Goal: Task Accomplishment & Management: Complete application form

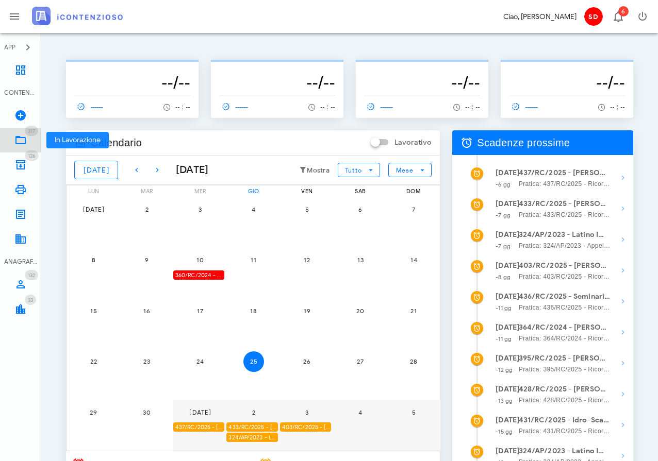
click at [18, 139] on icon at bounding box center [20, 140] width 12 height 12
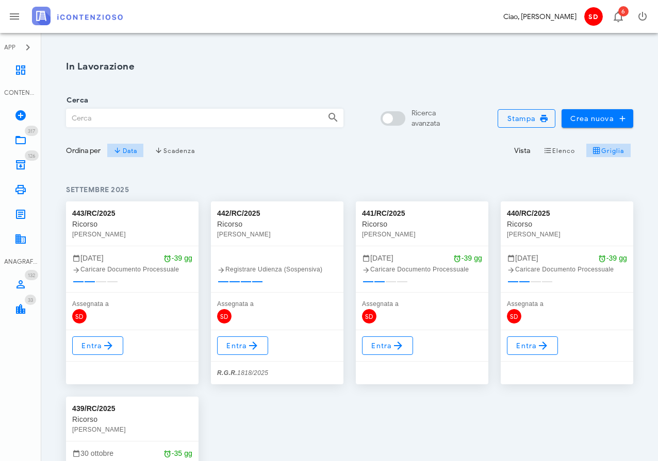
click at [127, 122] on input "Cerca" at bounding box center [193, 118] width 253 height 18
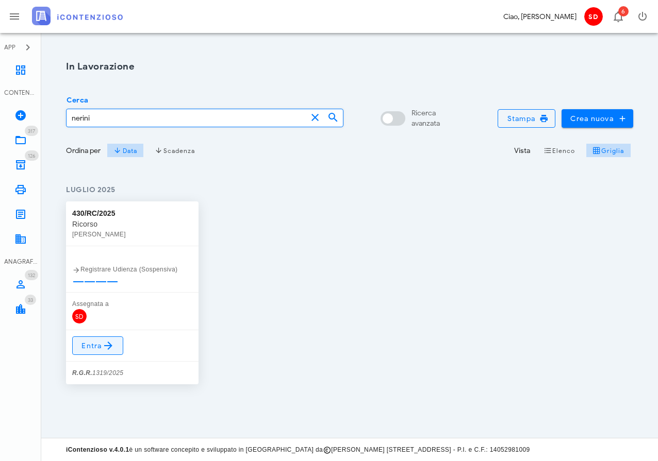
type input "nerini"
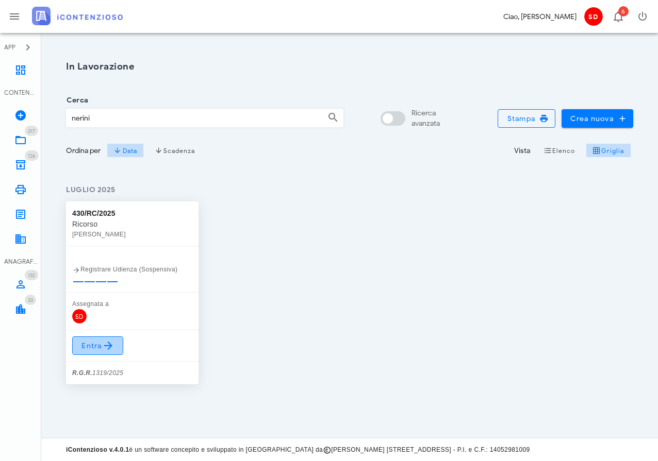
click at [96, 341] on span "Entra" at bounding box center [98, 346] width 34 height 12
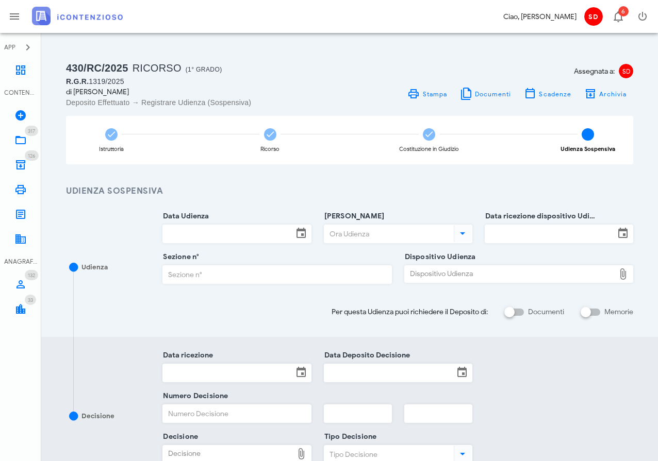
click at [258, 231] on input "Data Udienza" at bounding box center [227, 234] width 129 height 18
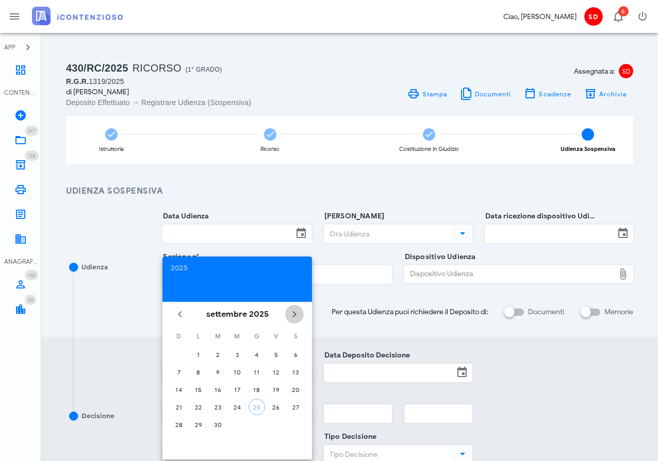
click at [296, 311] on icon "Il prossimo mese" at bounding box center [294, 314] width 12 height 12
click at [216, 372] on div "7" at bounding box center [217, 373] width 16 height 8
type input "07/10/2025"
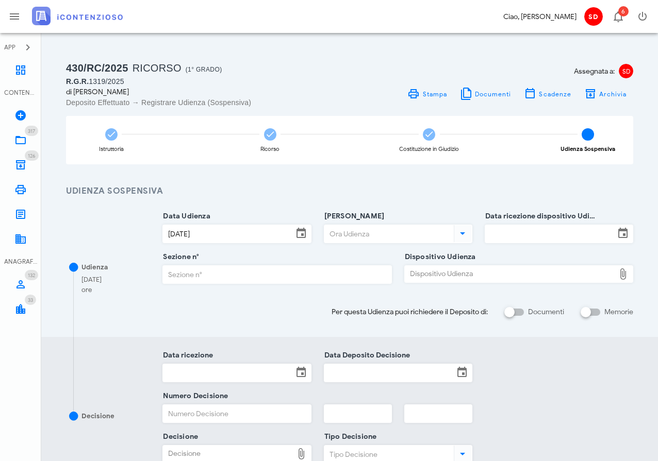
click at [377, 235] on input "Ora Udienza" at bounding box center [387, 234] width 127 height 18
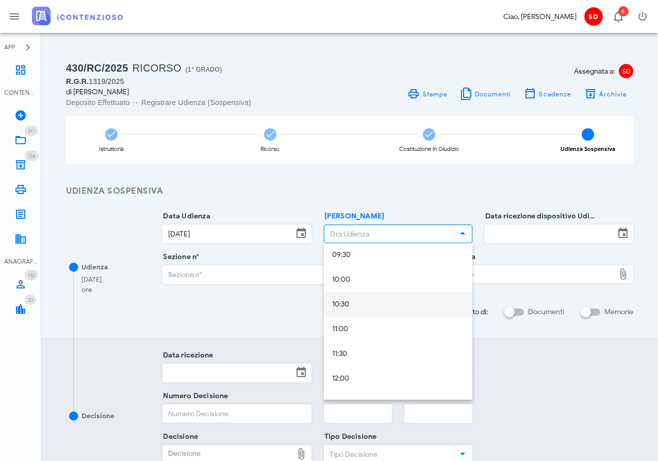
scroll to position [477, 0]
click at [346, 300] on div "10:30" at bounding box center [398, 303] width 132 height 9
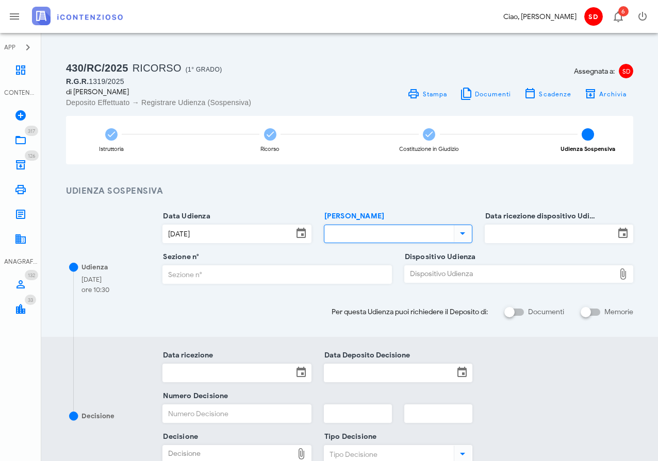
type input "10:30"
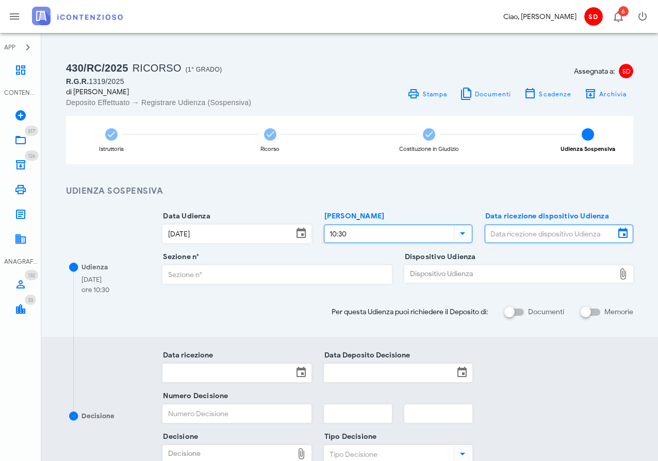
click at [508, 233] on input "Data ricezione dispositivo Udienza" at bounding box center [549, 234] width 129 height 18
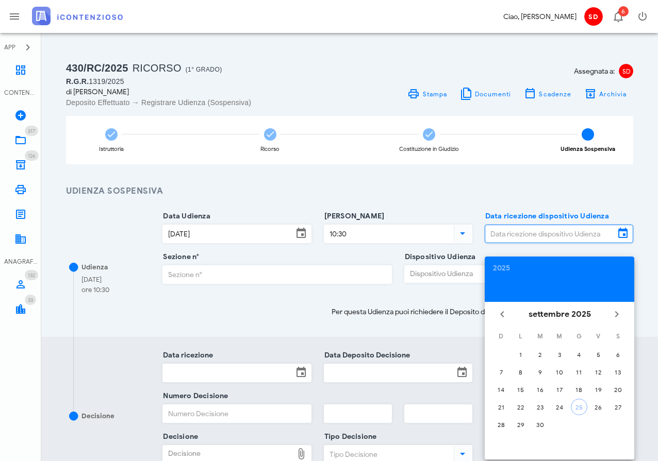
click at [582, 407] on div "25" at bounding box center [578, 408] width 15 height 8
type input "25/09/2025"
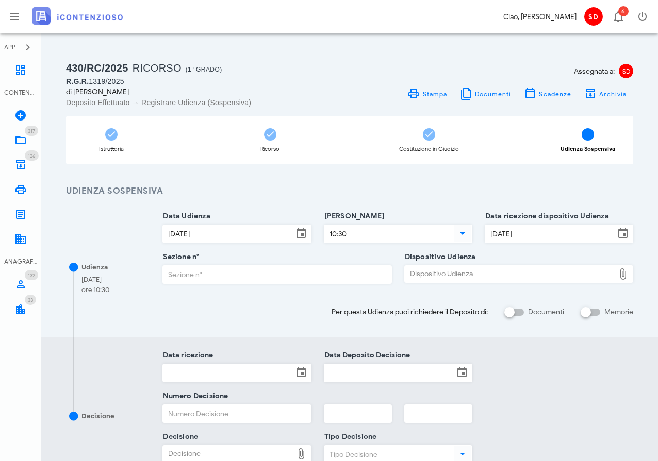
click at [217, 271] on input "Sezione n°" at bounding box center [277, 275] width 228 height 18
type input "3"
click at [437, 274] on div "Dispositivo Udienza" at bounding box center [510, 274] width 210 height 16
type input "C:\fakepath\AvvTratt___1319_2025.pdf"
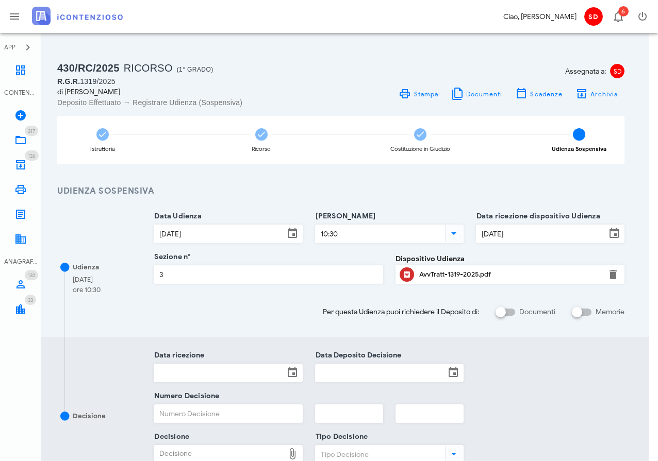
scroll to position [0, 10]
click at [589, 312] on input "Memorie" at bounding box center [581, 312] width 20 height 12
checkbox input "false"
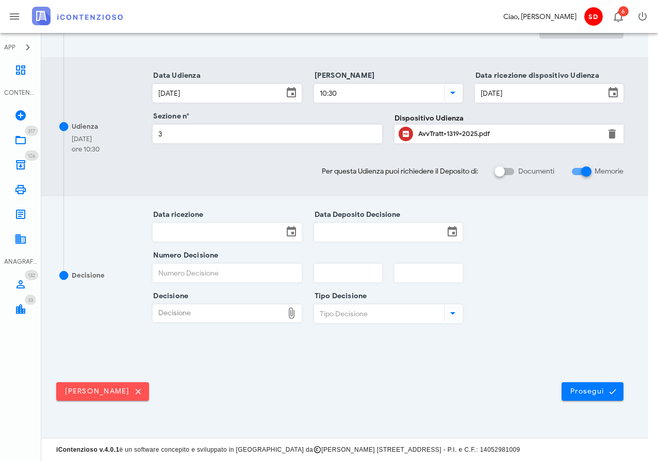
scroll to position [277, 10]
drag, startPoint x: 584, startPoint y: 390, endPoint x: 577, endPoint y: 388, distance: 6.9
click at [584, 390] on span "Prosegui" at bounding box center [592, 392] width 45 height 9
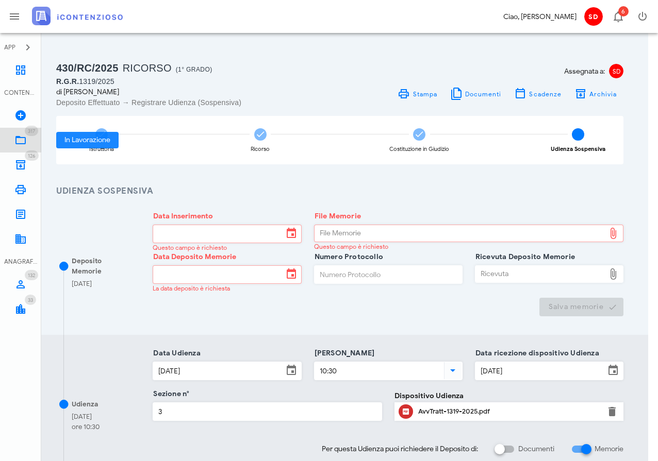
click at [24, 140] on icon at bounding box center [20, 140] width 12 height 12
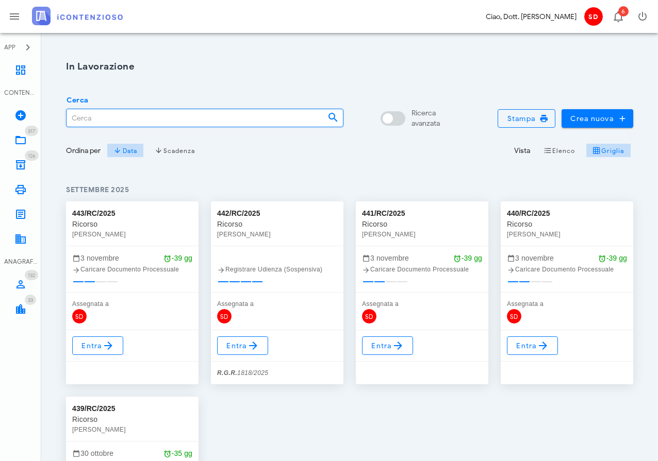
click at [84, 119] on input "Cerca" at bounding box center [193, 118] width 253 height 18
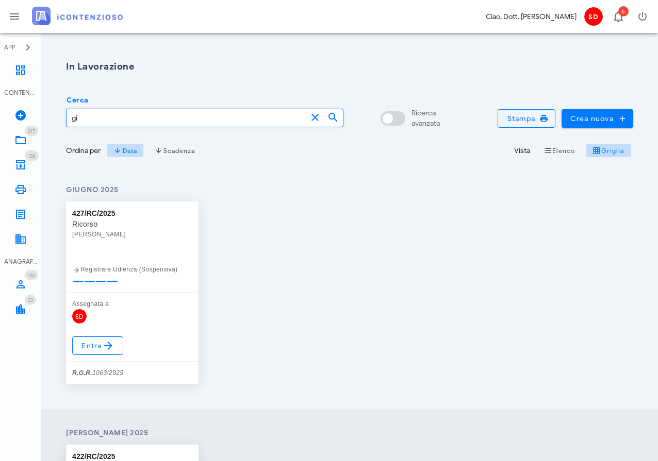
type input "g"
type input "[PERSON_NAME]"
click at [87, 344] on span "Entra" at bounding box center [98, 346] width 34 height 12
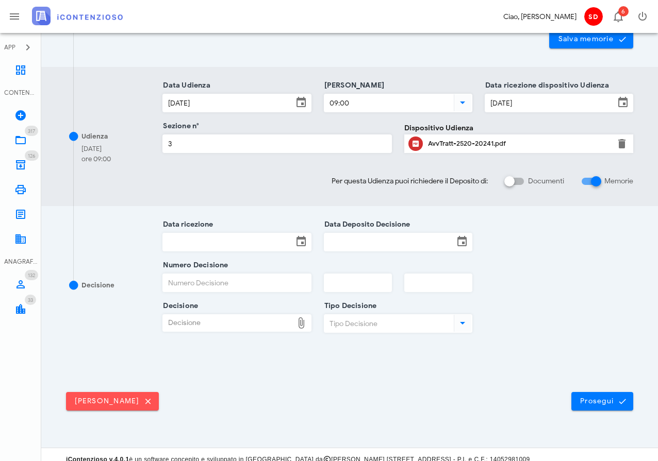
scroll to position [269, 0]
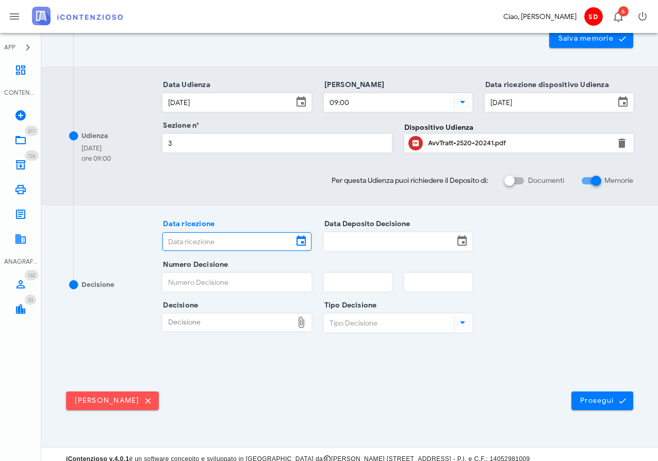
click at [218, 242] on input "Data ricezione" at bounding box center [227, 242] width 129 height 18
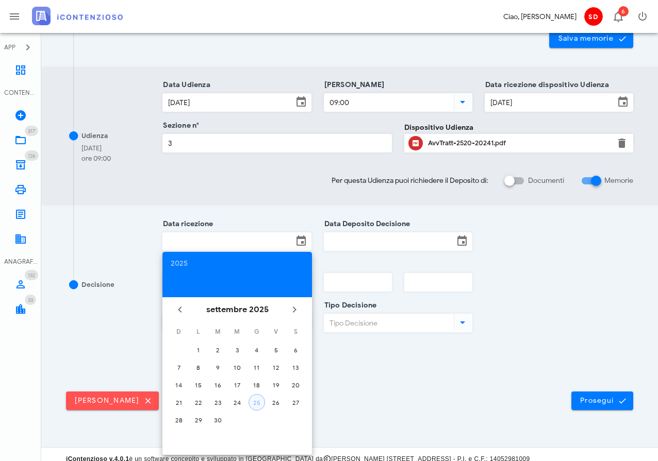
click at [255, 401] on div "25" at bounding box center [256, 403] width 15 height 8
type input "25/09/2025"
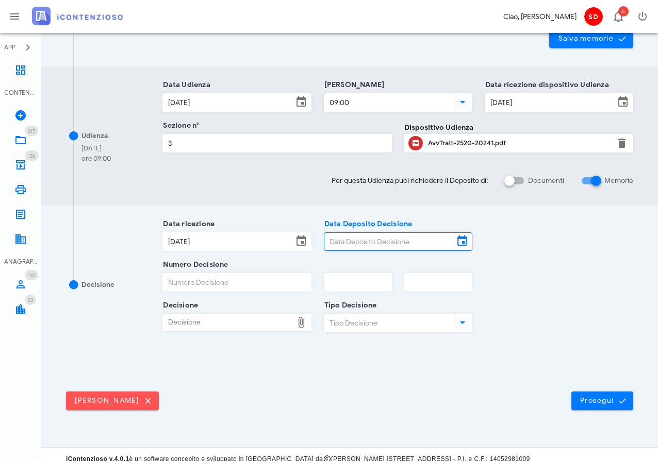
click at [379, 241] on input "Data Deposito Decisione" at bounding box center [388, 242] width 129 height 18
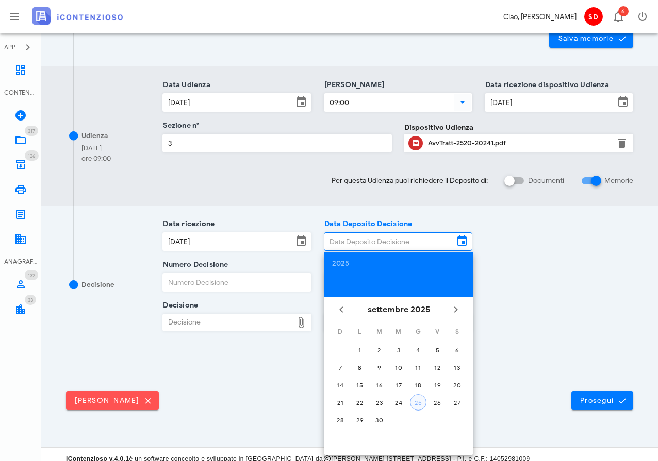
click at [418, 403] on div "25" at bounding box center [417, 403] width 15 height 8
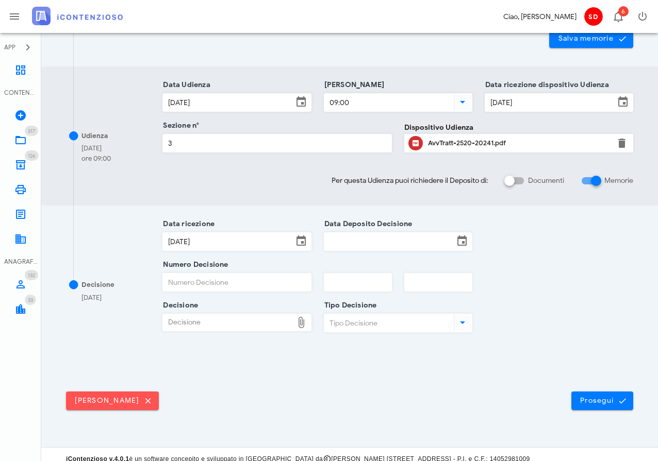
type input "25/09/2025"
click at [212, 283] on input "Numero Decisione" at bounding box center [236, 283] width 147 height 18
type input "1383"
type input "2025"
type input "3"
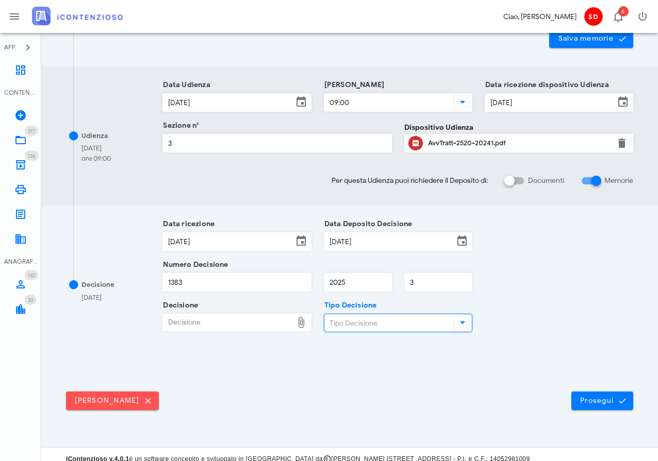
click at [229, 322] on div "Decisione" at bounding box center [227, 322] width 129 height 16
type input "C:\fakepath\ComDisp___2520_2024.pdf"
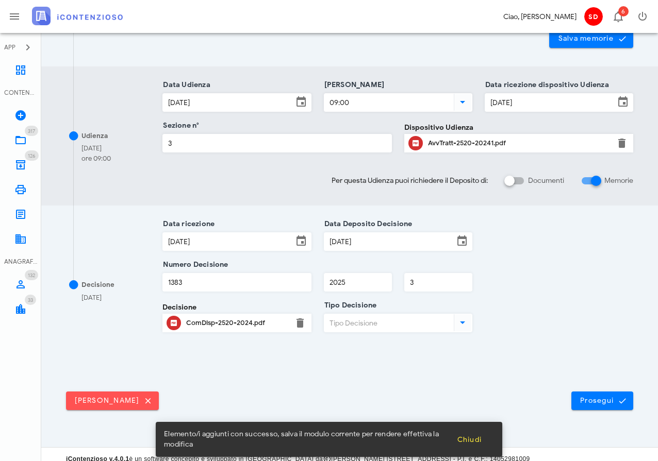
click at [370, 322] on input "Tipo Decisione" at bounding box center [387, 323] width 127 height 18
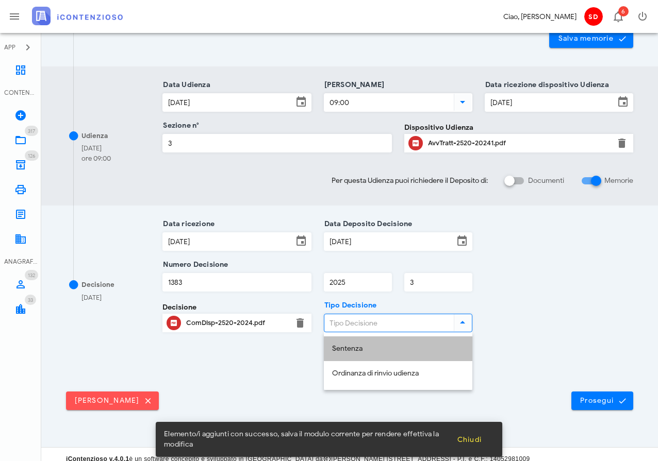
click at [354, 349] on div "Sentenza" at bounding box center [398, 349] width 132 height 9
type input "Sentenza"
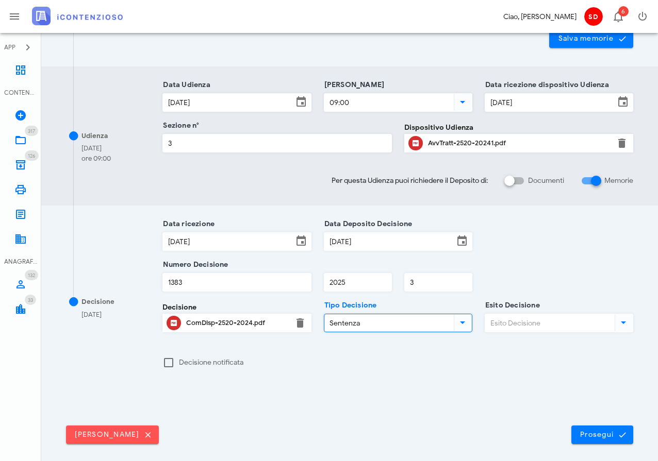
click at [425, 325] on input "Sentenza" at bounding box center [387, 323] width 127 height 18
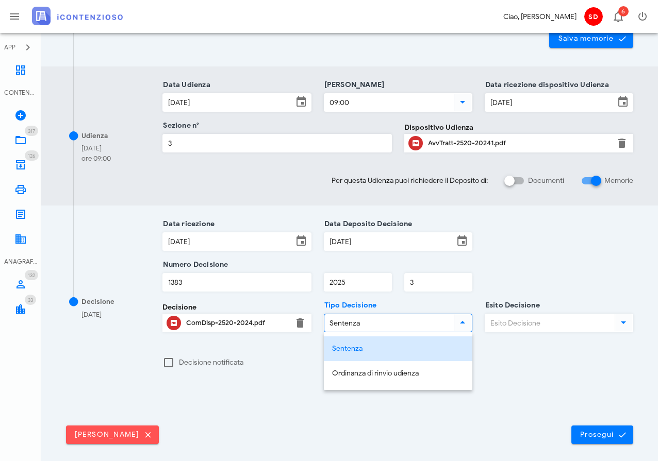
click at [508, 320] on input "Esito Decisione" at bounding box center [548, 323] width 127 height 18
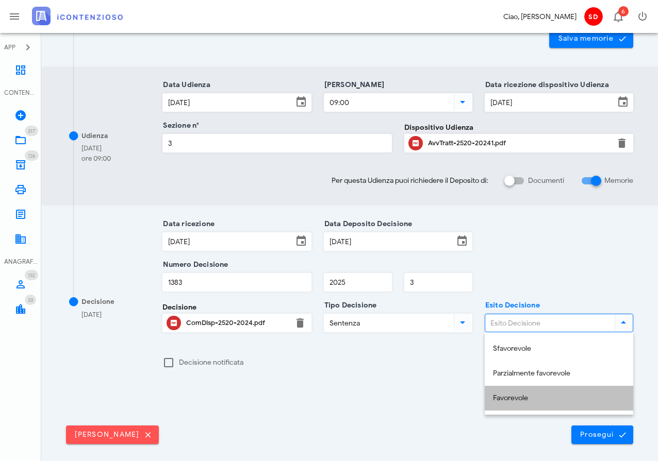
click at [516, 401] on div "Favorevole" at bounding box center [559, 398] width 132 height 9
type input "Favorevole"
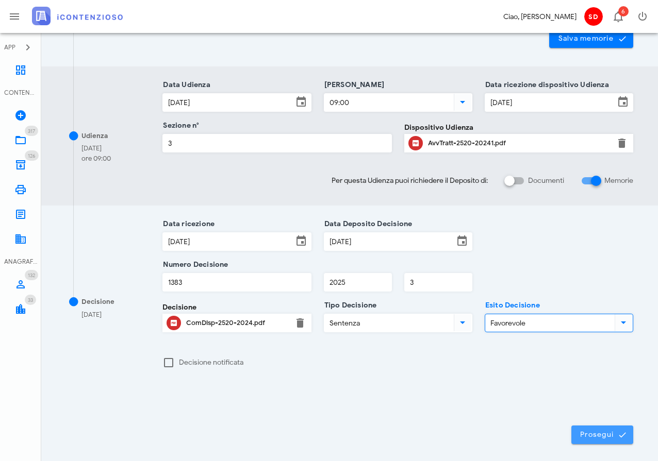
click at [590, 432] on span "Prosegui" at bounding box center [601, 434] width 45 height 9
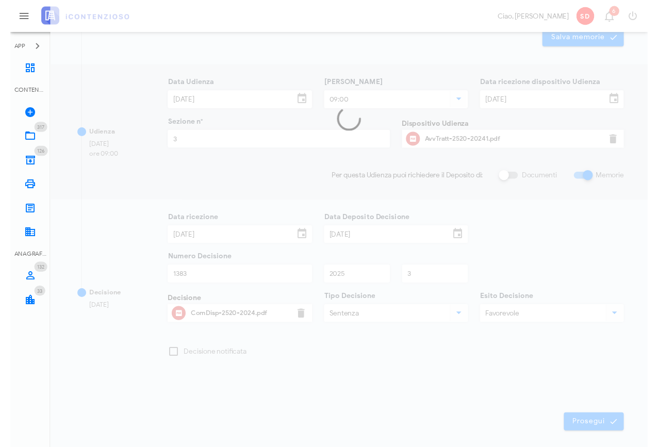
scroll to position [0, 0]
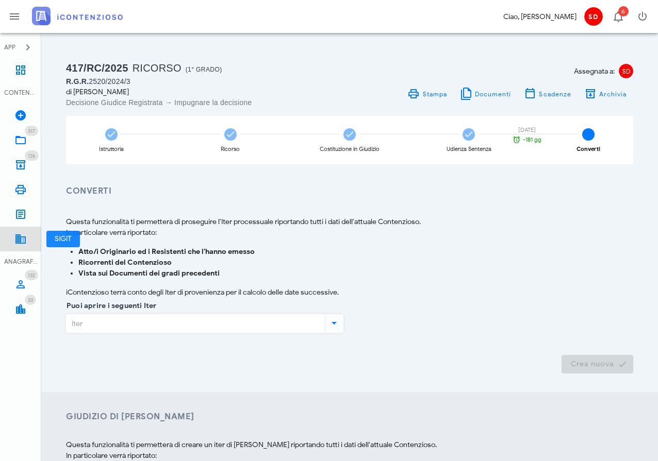
click at [18, 235] on icon at bounding box center [20, 239] width 12 height 12
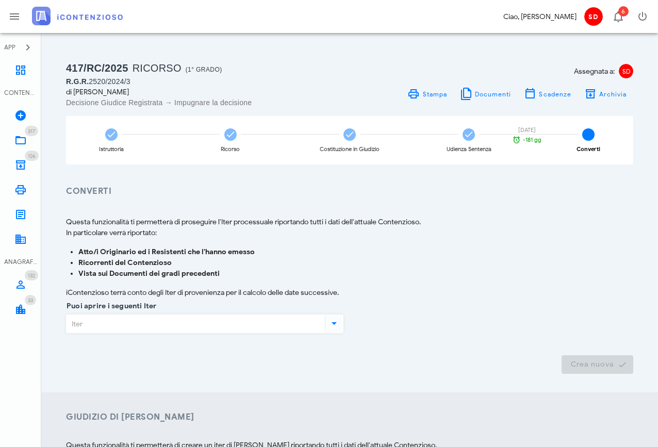
scroll to position [2, 0]
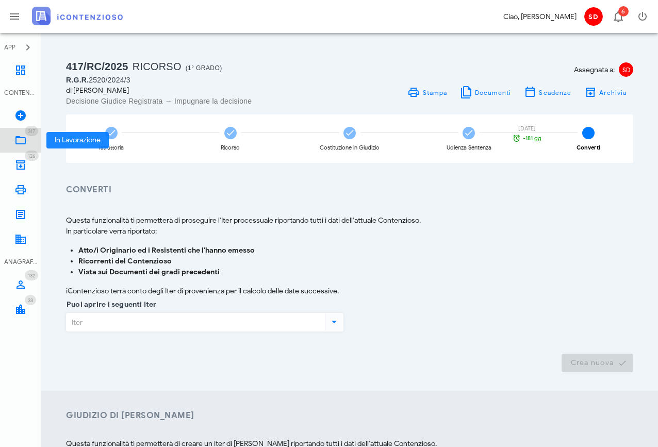
click at [19, 138] on icon at bounding box center [20, 140] width 12 height 12
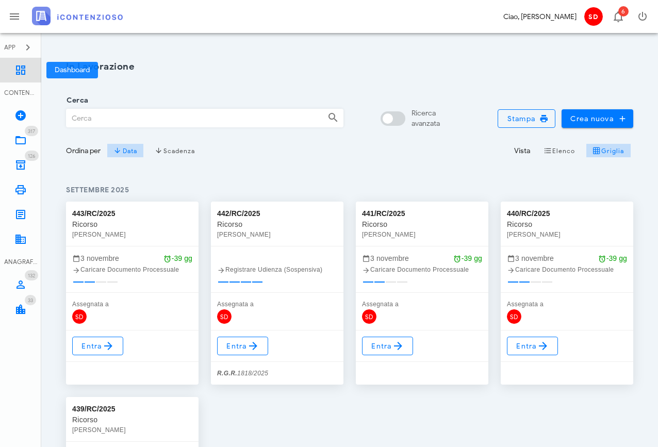
click at [15, 69] on icon at bounding box center [20, 70] width 12 height 12
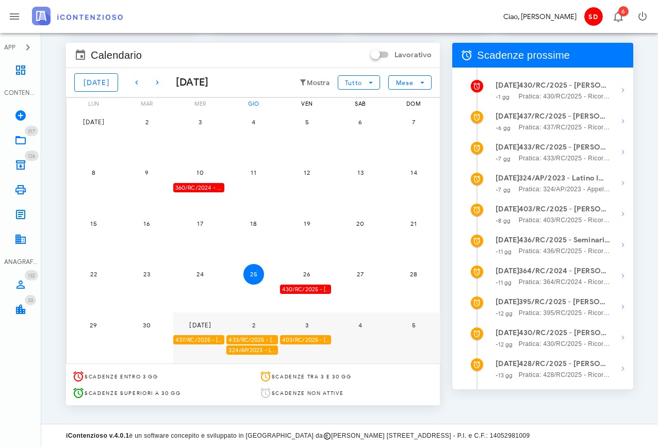
scroll to position [89, 0]
click at [622, 309] on icon "button" at bounding box center [623, 307] width 12 height 12
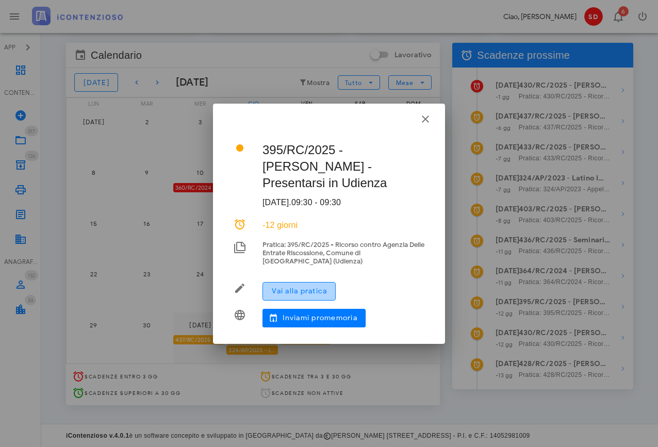
click at [316, 289] on span "Vai alla pratica" at bounding box center [299, 291] width 56 height 9
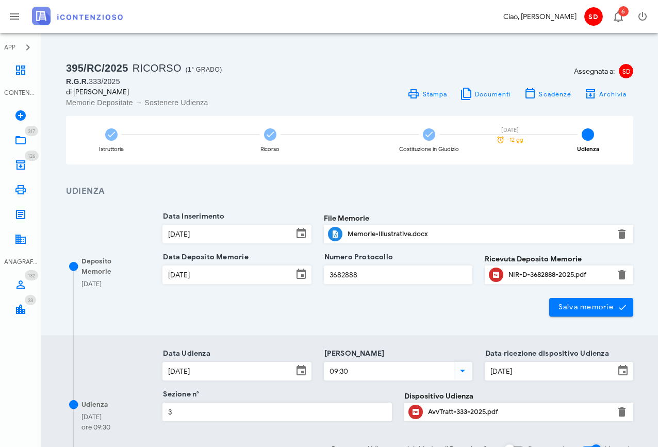
click at [446, 412] on div "AvvTratt-333-2025.pdf" at bounding box center [518, 412] width 181 height 8
click at [20, 74] on icon at bounding box center [20, 70] width 12 height 12
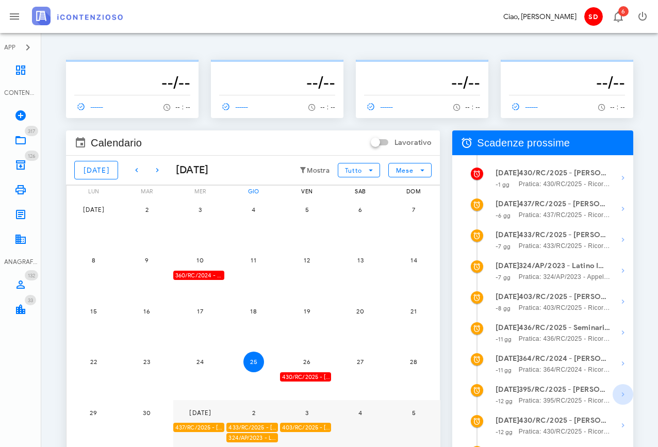
click at [620, 395] on icon "button" at bounding box center [623, 394] width 12 height 12
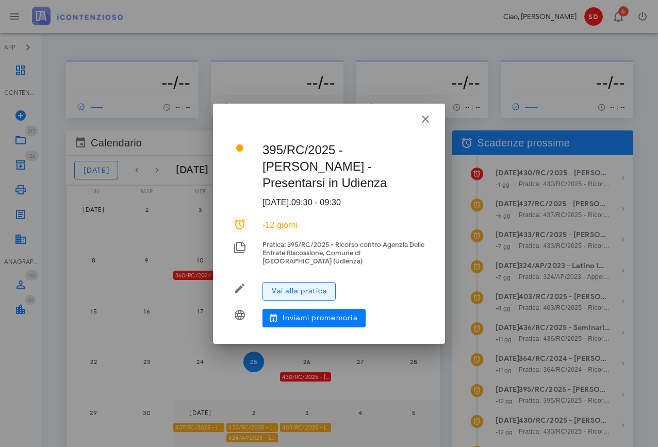
click at [297, 290] on span "Vai alla pratica" at bounding box center [299, 291] width 56 height 9
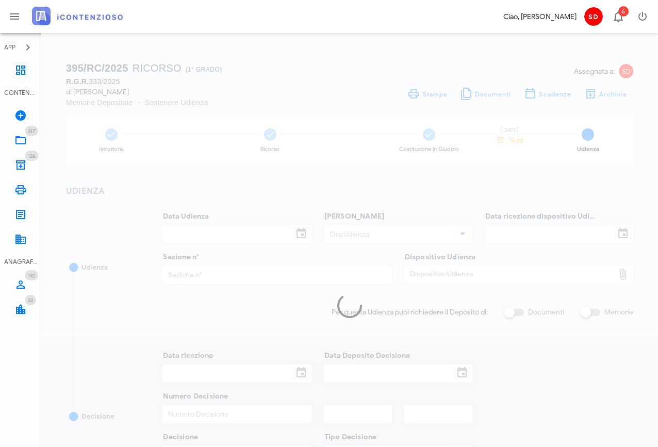
type input "[DATE]"
type input "09:30"
type input "28/07/2025"
type input "3"
checkbox input "true"
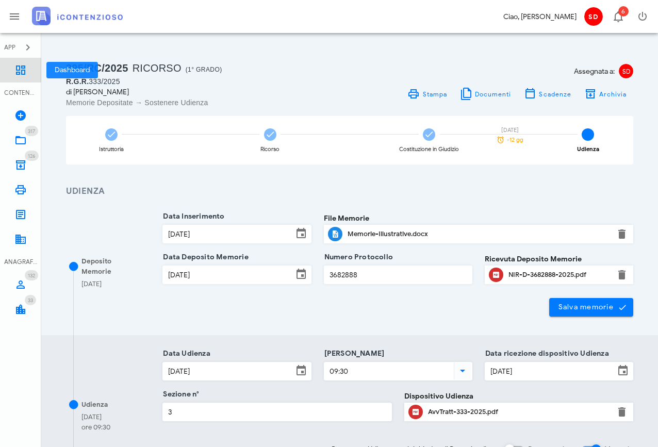
click at [23, 71] on icon at bounding box center [20, 70] width 12 height 12
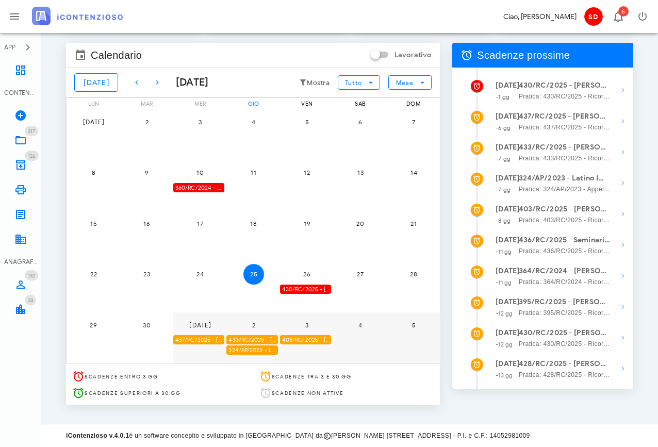
scroll to position [89, 0]
click at [621, 337] on icon "button" at bounding box center [623, 337] width 12 height 12
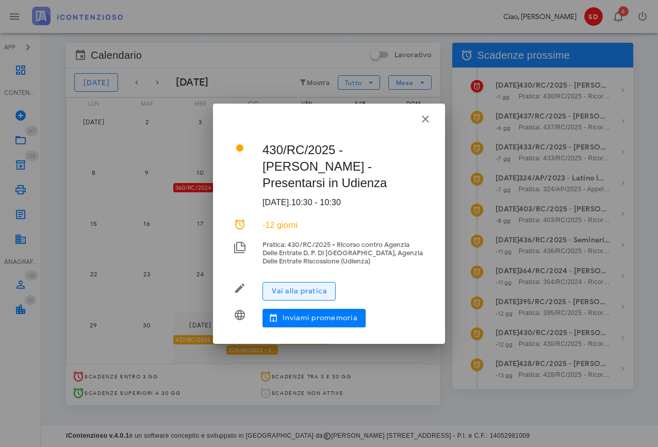
click at [303, 287] on span "Vai alla pratica" at bounding box center [299, 291] width 56 height 9
